Goal: Unclear: Browse casually

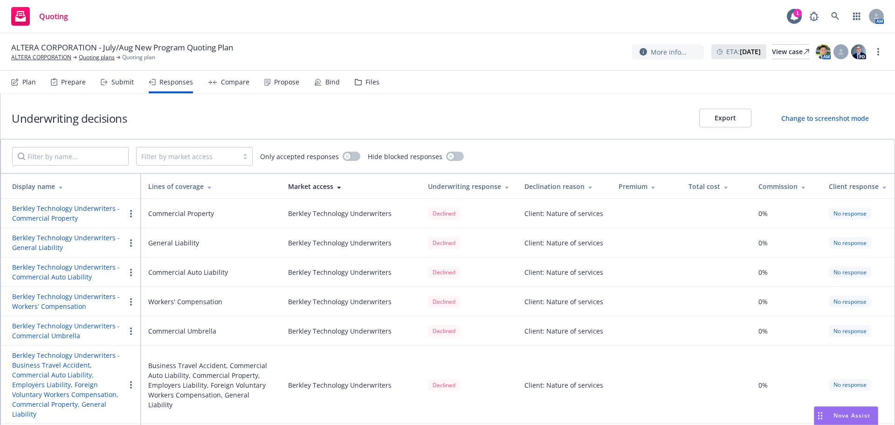
scroll to position [423, 0]
